Goal: Task Accomplishment & Management: Manage account settings

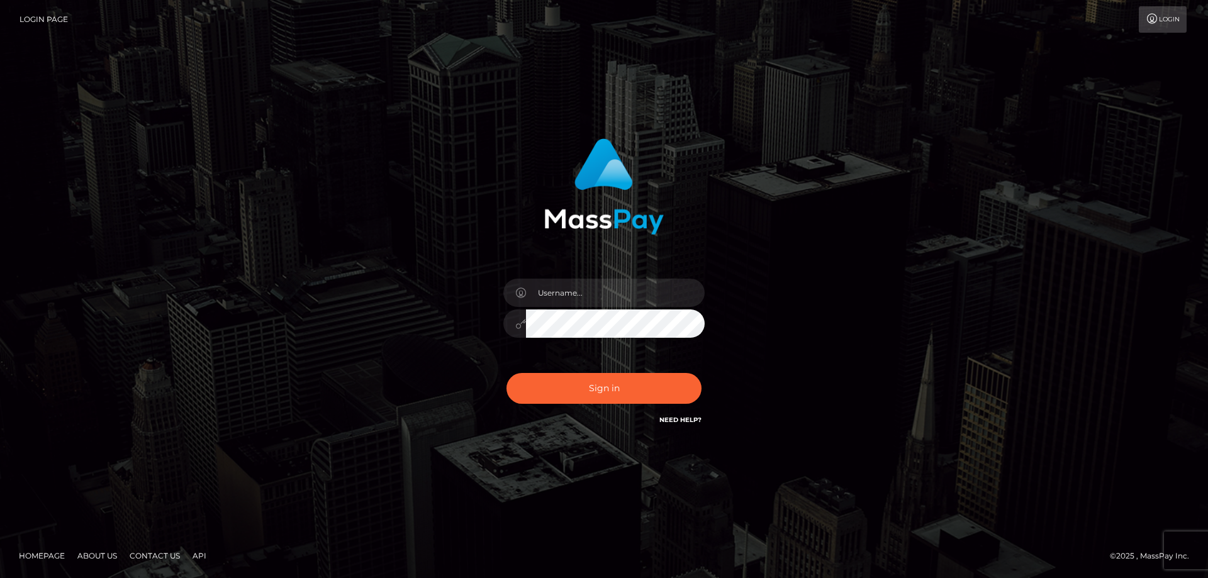
click at [614, 294] on input "text" at bounding box center [615, 293] width 179 height 28
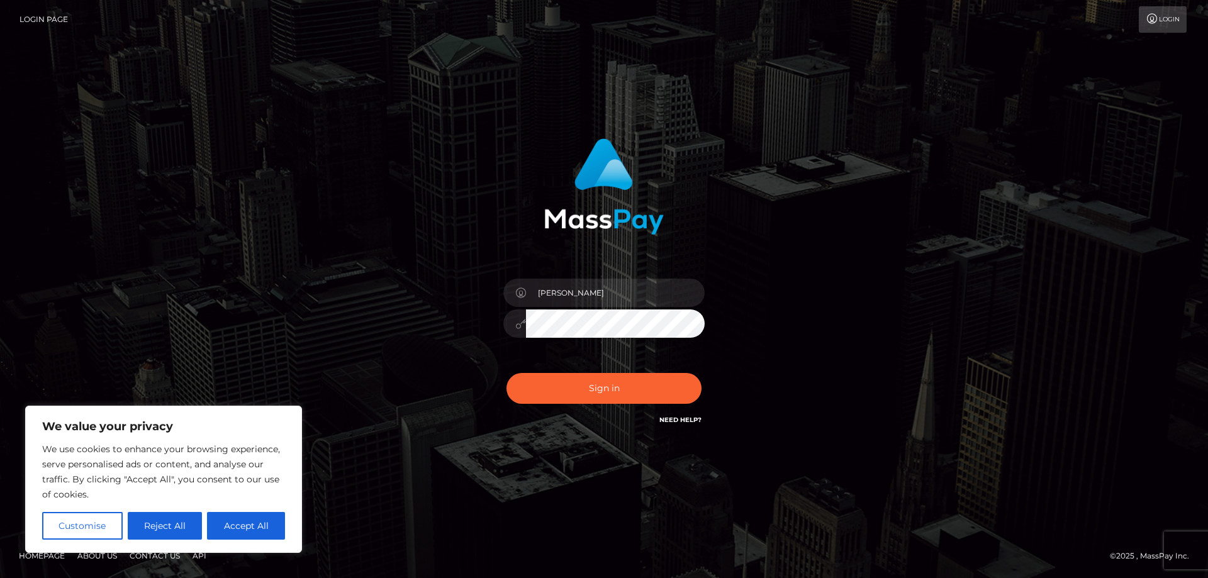
type input "[PERSON_NAME]"
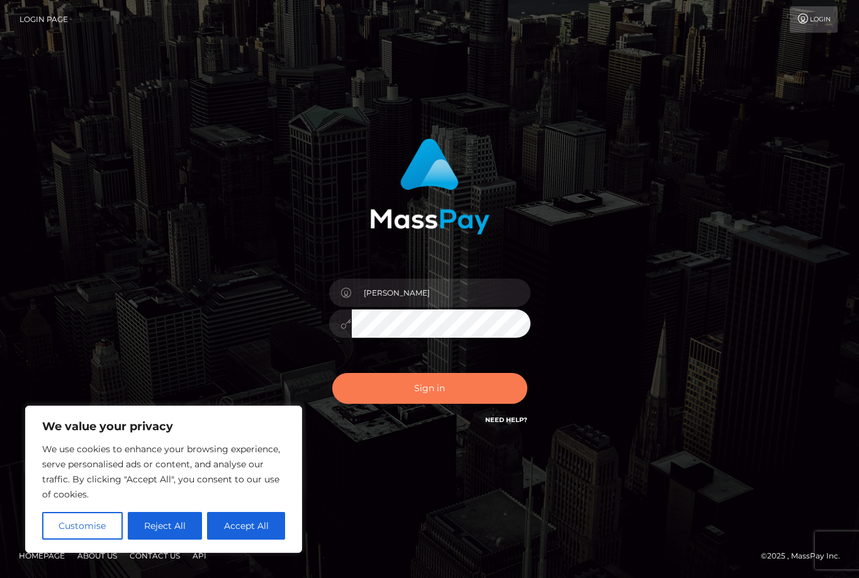
click at [454, 384] on button "Sign in" at bounding box center [429, 388] width 195 height 31
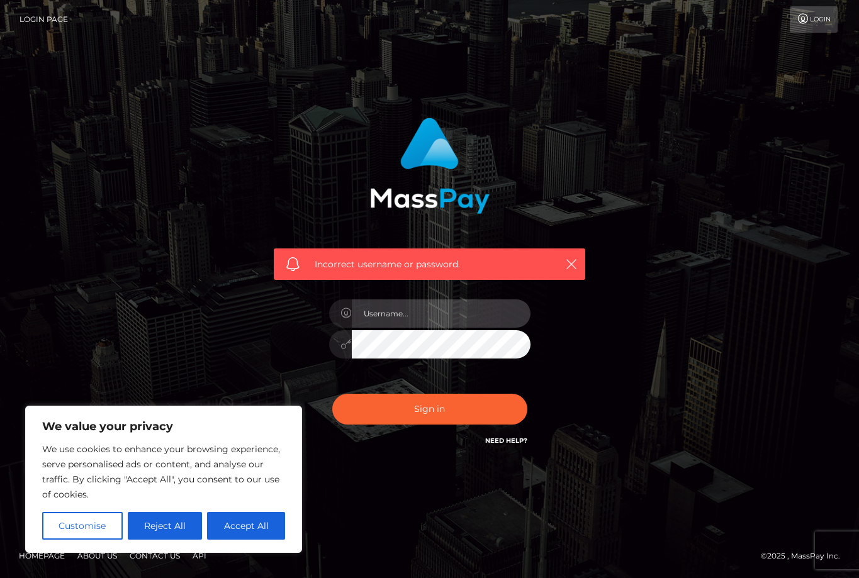
drag, startPoint x: 459, startPoint y: 302, endPoint x: 496, endPoint y: 318, distance: 40.3
click at [461, 304] on input "text" at bounding box center [441, 313] width 179 height 28
click at [513, 304] on input "text" at bounding box center [441, 313] width 179 height 28
drag, startPoint x: 424, startPoint y: 305, endPoint x: 308, endPoint y: 302, distance: 116.4
click at [308, 302] on div "Incorrect username or password. [EMAIL_ADDRESS][DOMAIN_NAME]" at bounding box center [429, 282] width 330 height 349
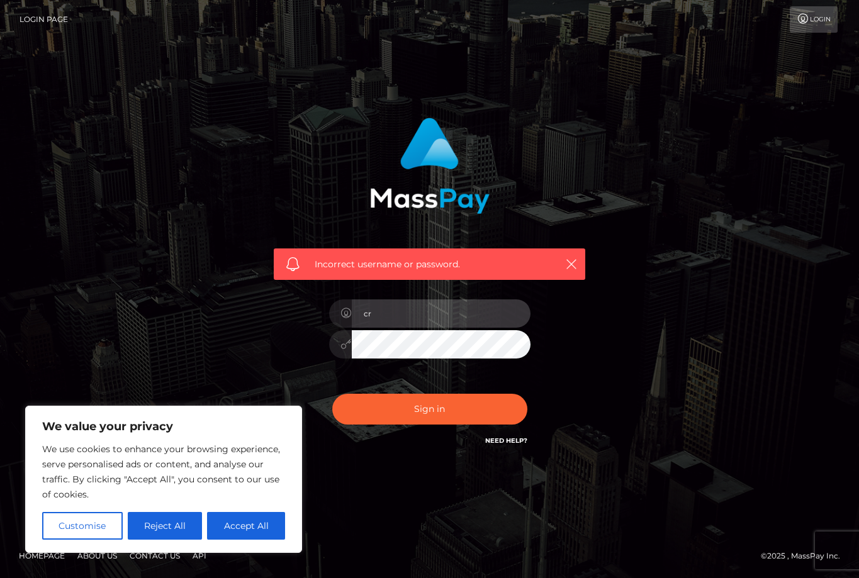
type input "c"
click at [391, 314] on input "Cristinamariarestivo" at bounding box center [441, 313] width 179 height 28
click at [396, 314] on input "[PERSON_NAME].[PERSON_NAME].[PERSON_NAME]" at bounding box center [441, 313] width 179 height 28
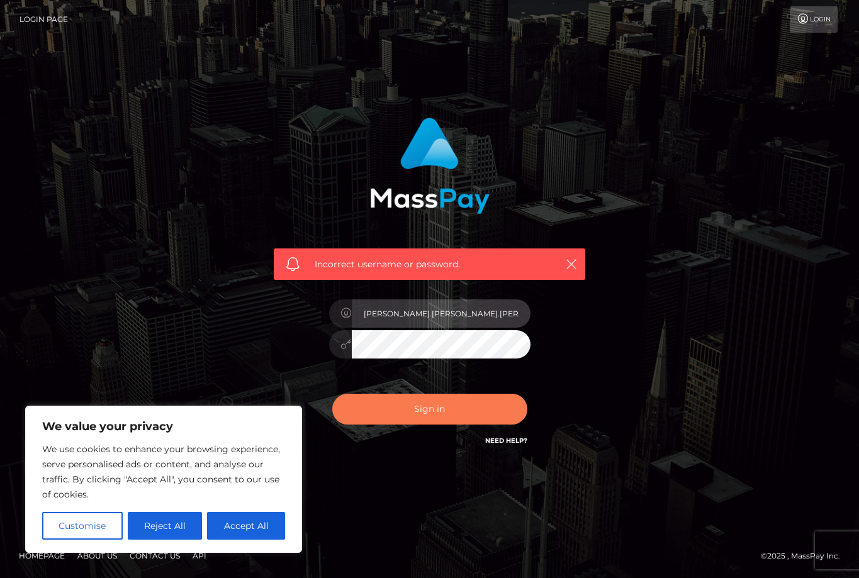
type input "[PERSON_NAME].[PERSON_NAME].[PERSON_NAME]"
click at [433, 411] on button "Sign in" at bounding box center [429, 409] width 195 height 31
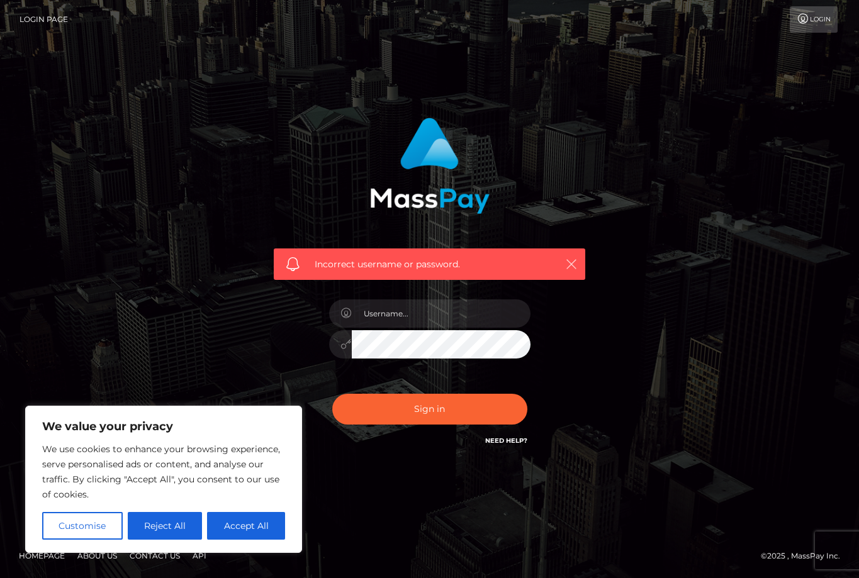
click at [572, 264] on icon "button" at bounding box center [571, 264] width 13 height 13
click at [501, 440] on link "Need Help?" at bounding box center [506, 440] width 42 height 8
click at [485, 440] on link "Need Help?" at bounding box center [506, 440] width 42 height 8
